Goal: Navigation & Orientation: Find specific page/section

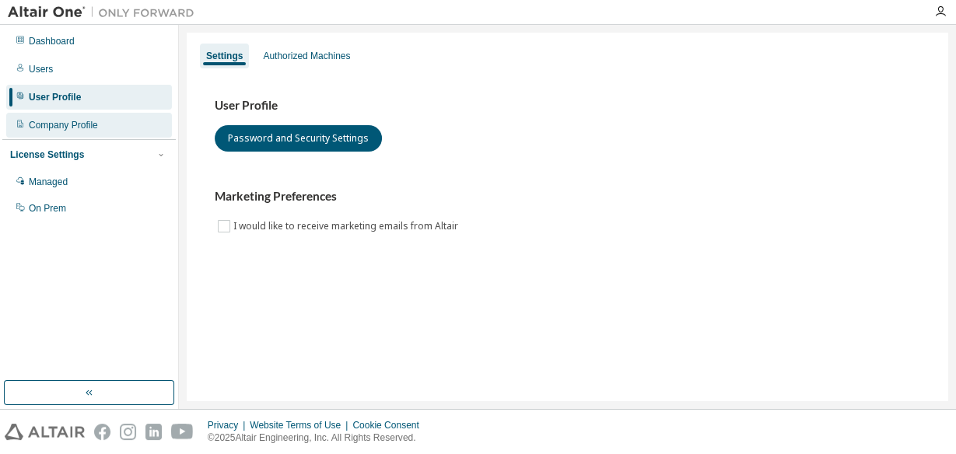
click at [63, 123] on div "Company Profile" at bounding box center [63, 125] width 69 height 12
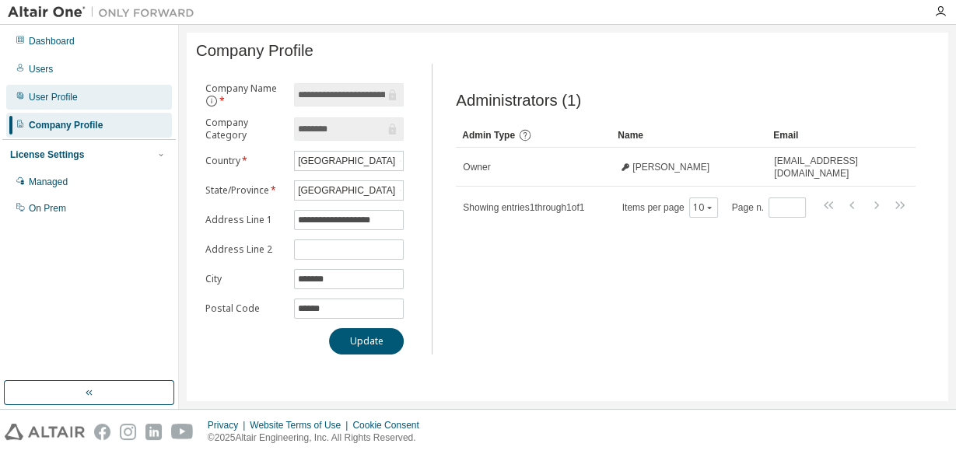
click at [68, 96] on div "User Profile" at bounding box center [53, 97] width 49 height 12
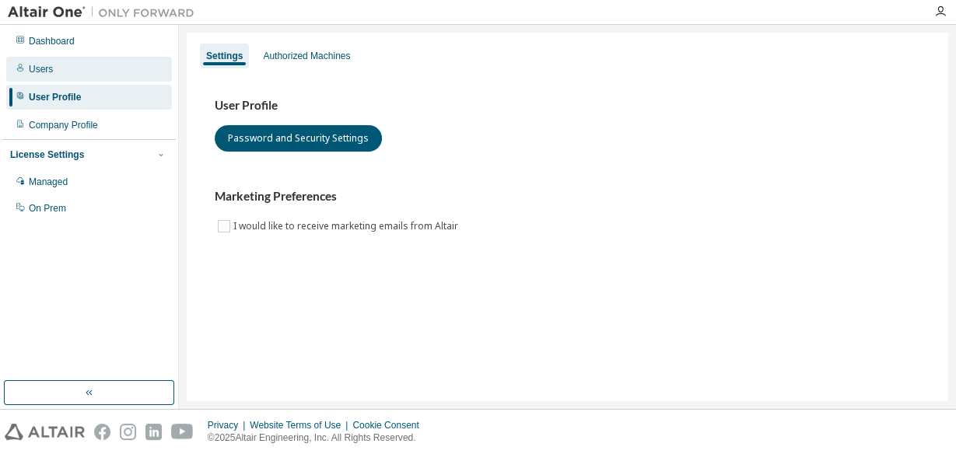
click at [54, 72] on div "Users" at bounding box center [89, 69] width 166 height 25
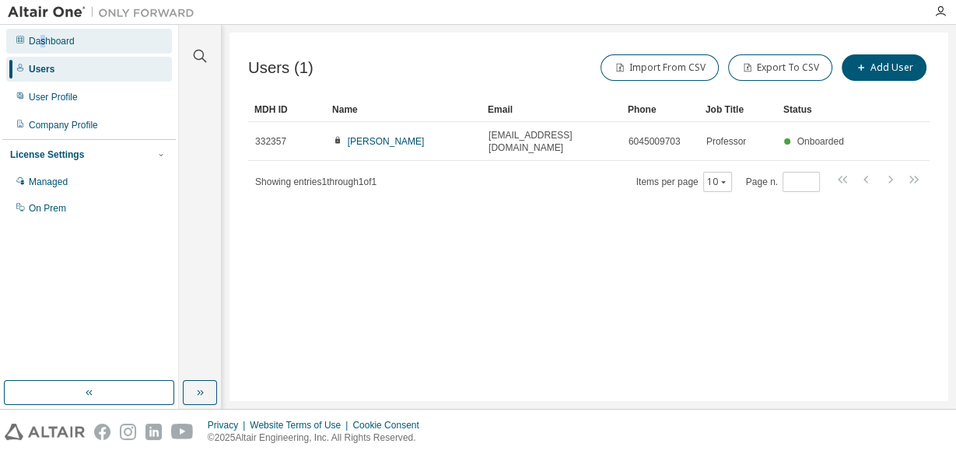
click at [41, 44] on div "Dashboard" at bounding box center [52, 41] width 46 height 12
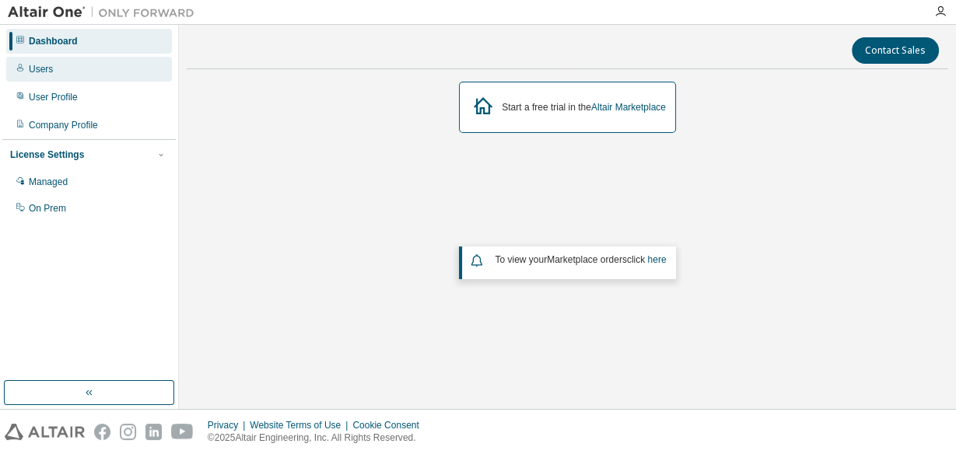
click at [40, 68] on div "Users" at bounding box center [41, 69] width 24 height 12
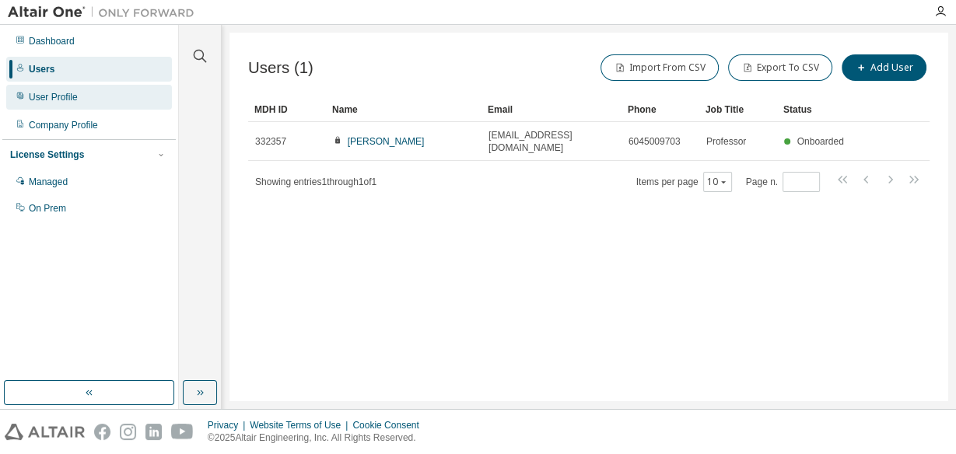
click at [48, 96] on div "User Profile" at bounding box center [53, 97] width 49 height 12
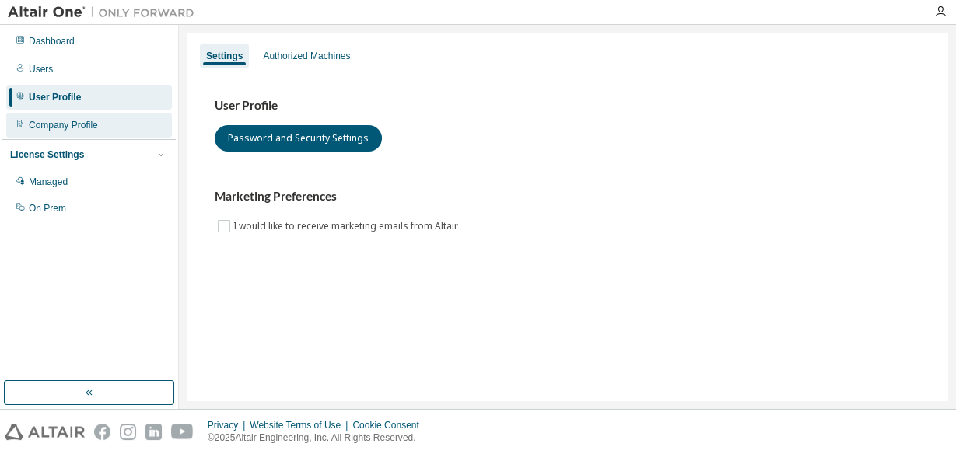
click at [52, 128] on div "Company Profile" at bounding box center [63, 125] width 69 height 12
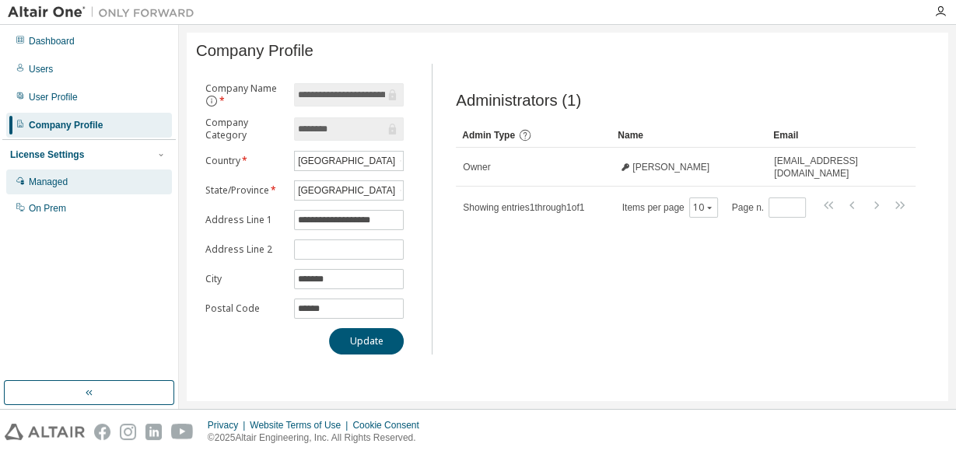
click at [59, 181] on div "Managed" at bounding box center [48, 182] width 39 height 12
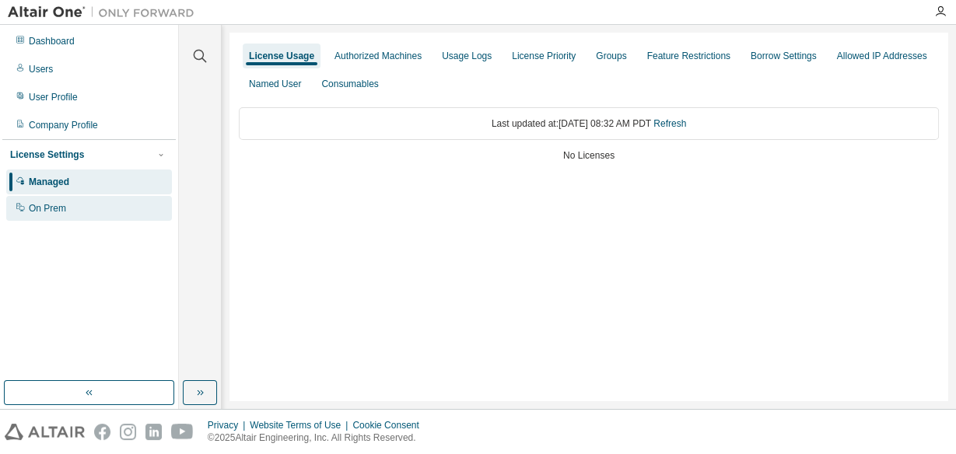
click at [44, 203] on div "On Prem" at bounding box center [47, 208] width 37 height 12
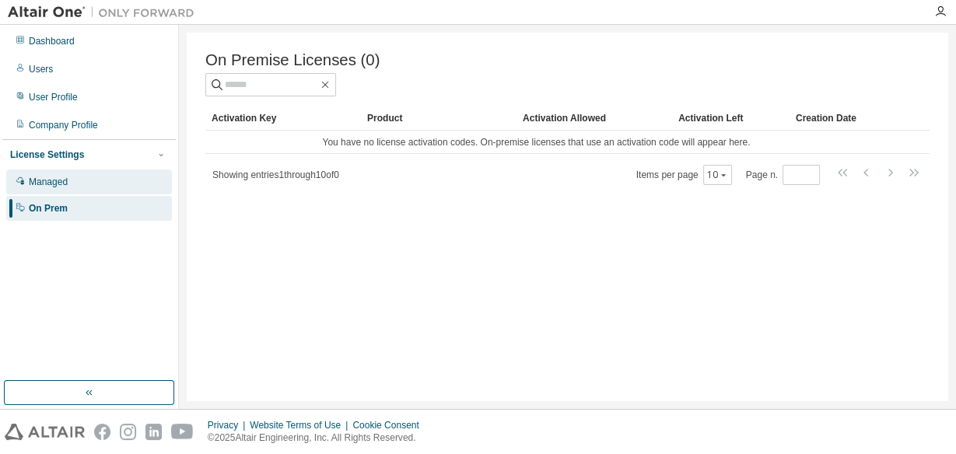
click at [48, 181] on div "Managed" at bounding box center [48, 182] width 39 height 12
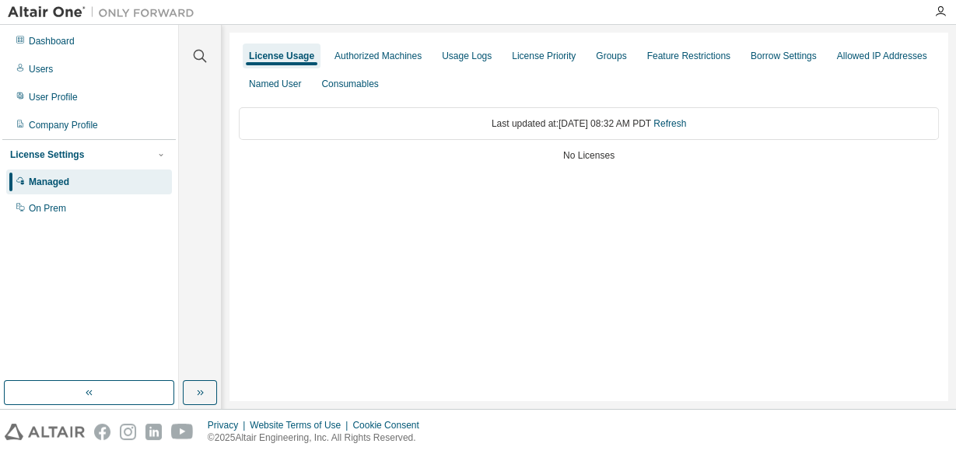
click at [54, 146] on div "License Settings Managed On Prem" at bounding box center [88, 180] width 173 height 83
click at [56, 156] on div "License Settings" at bounding box center [47, 155] width 74 height 12
click at [59, 182] on div "Managed" at bounding box center [49, 182] width 40 height 12
click at [381, 58] on div "Authorized Machines" at bounding box center [377, 56] width 87 height 12
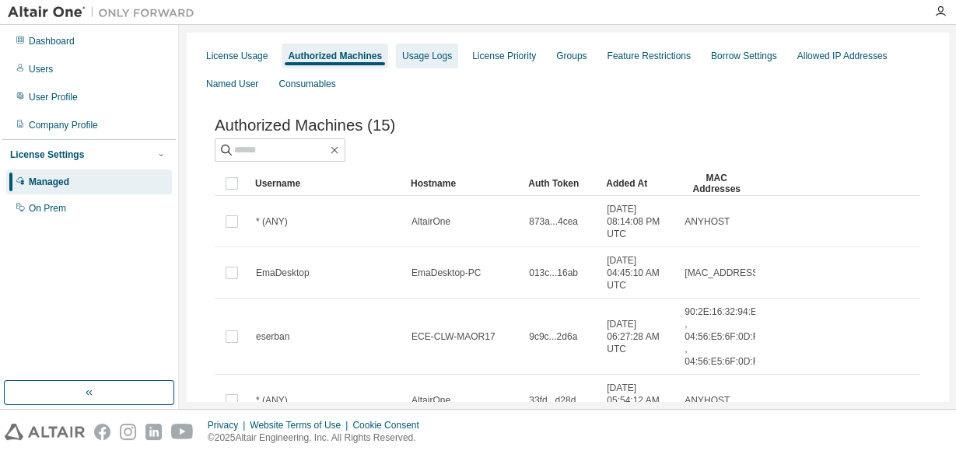
click at [442, 54] on div "Usage Logs" at bounding box center [427, 56] width 50 height 12
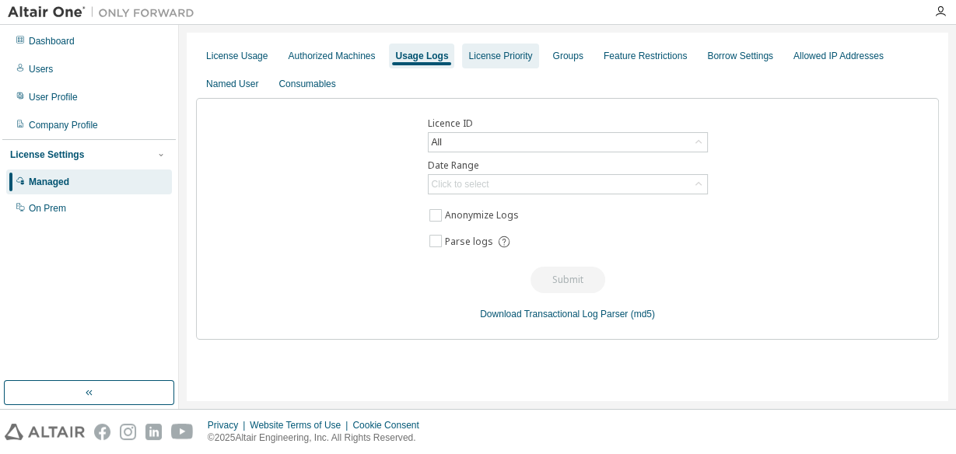
click at [504, 61] on div "License Priority" at bounding box center [500, 56] width 64 height 12
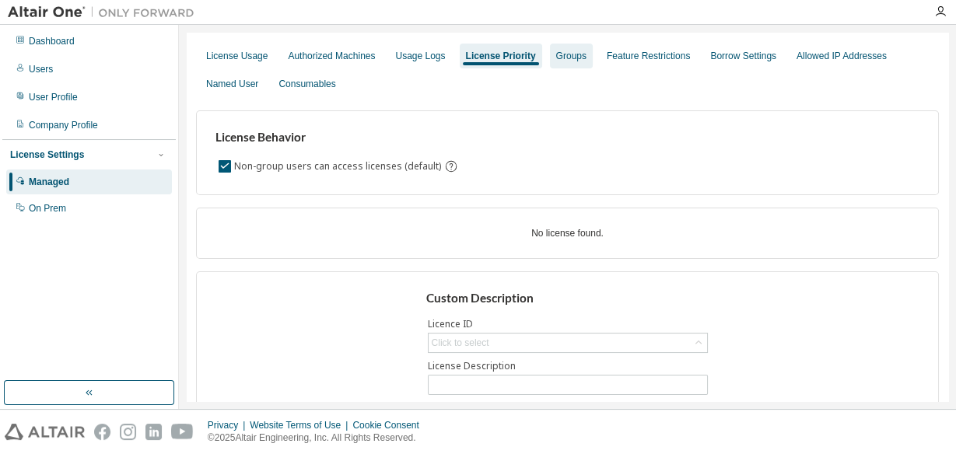
click at [573, 53] on div "Groups" at bounding box center [571, 56] width 30 height 12
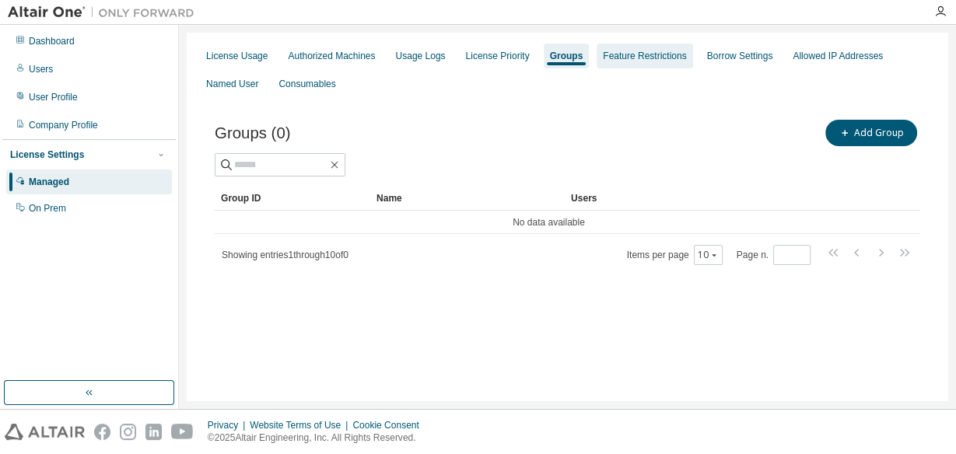
click at [632, 54] on div "Feature Restrictions" at bounding box center [644, 56] width 83 height 12
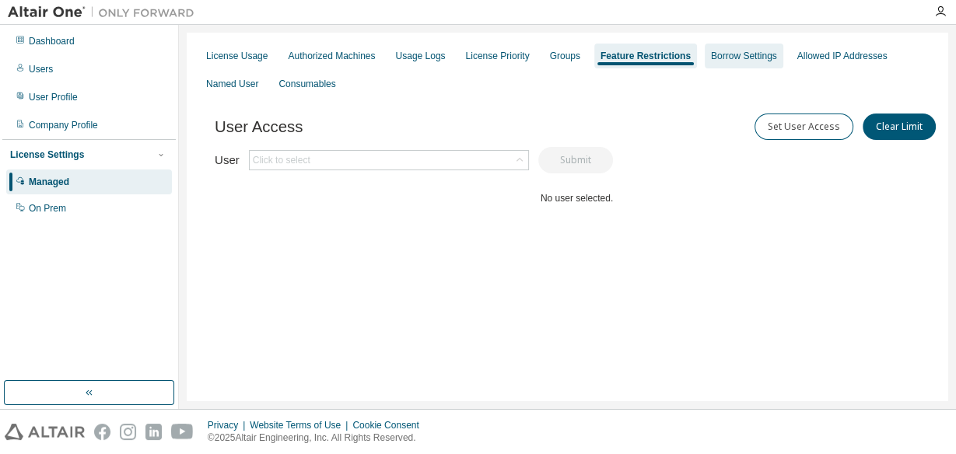
click at [722, 57] on div "Borrow Settings" at bounding box center [744, 56] width 66 height 12
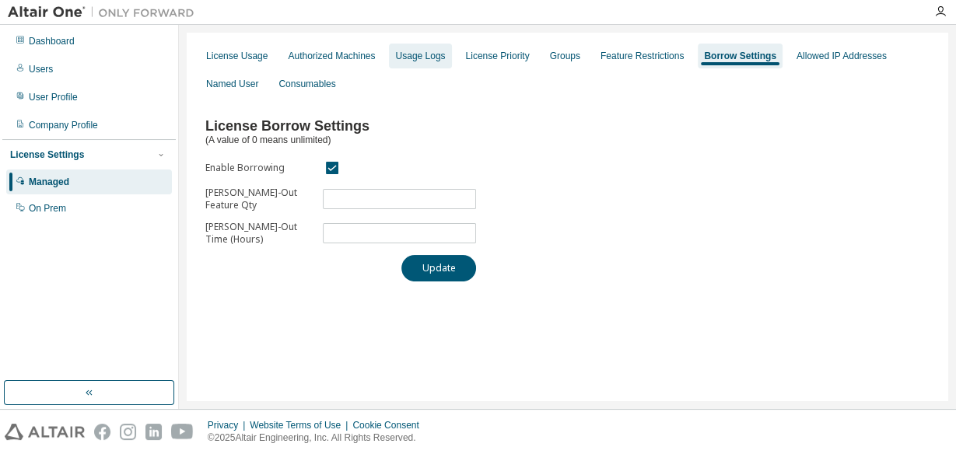
click at [420, 51] on div "Usage Logs" at bounding box center [420, 56] width 50 height 12
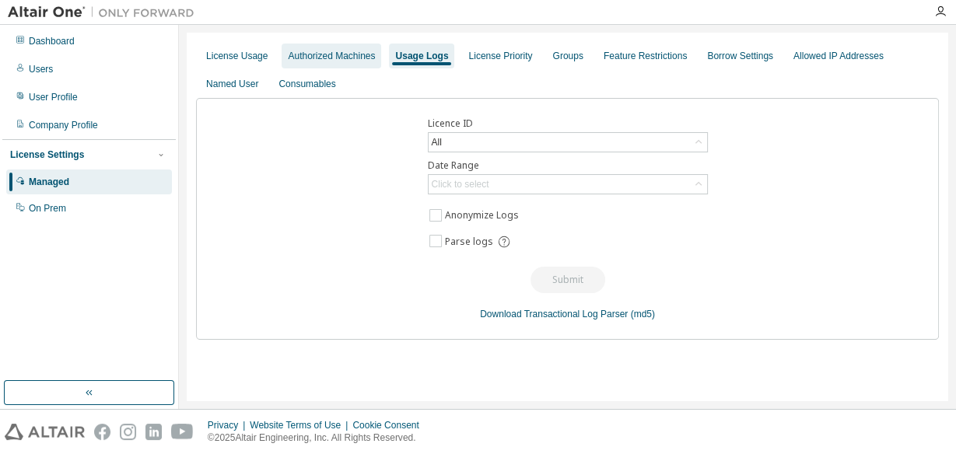
click at [355, 59] on div "Authorized Machines" at bounding box center [331, 56] width 87 height 12
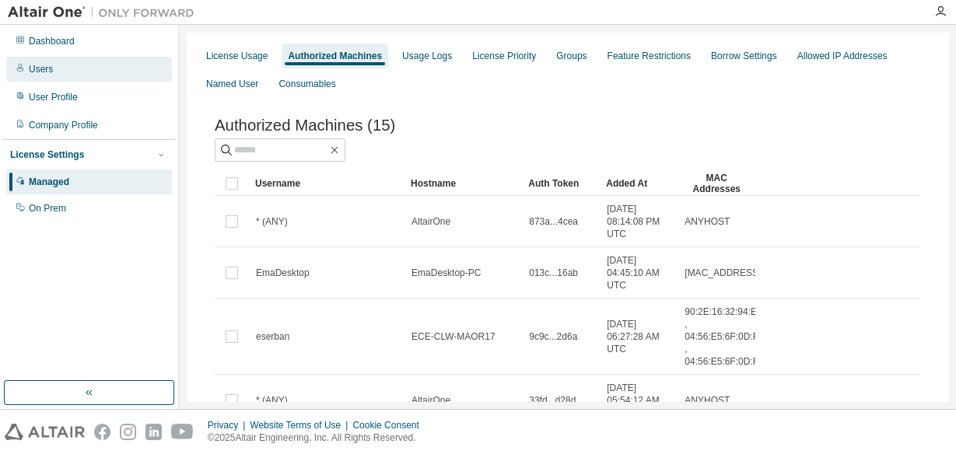
click at [50, 71] on div "Users" at bounding box center [41, 69] width 24 height 12
